Goal: Find specific page/section: Find specific page/section

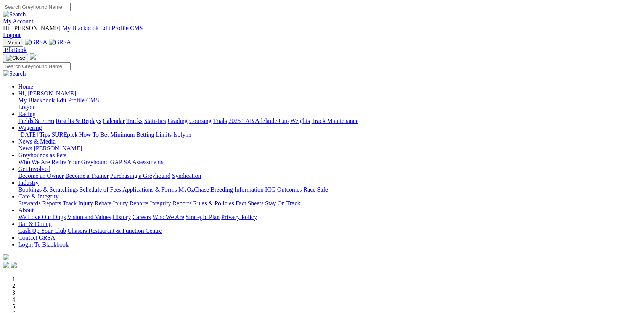
click at [34, 18] on link "My Account" at bounding box center [18, 21] width 31 height 6
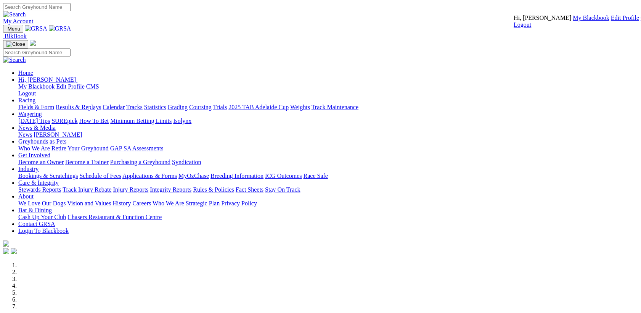
click at [641, 21] on link "CMS" at bounding box center [647, 17] width 13 height 6
